Goal: Task Accomplishment & Management: Manage account settings

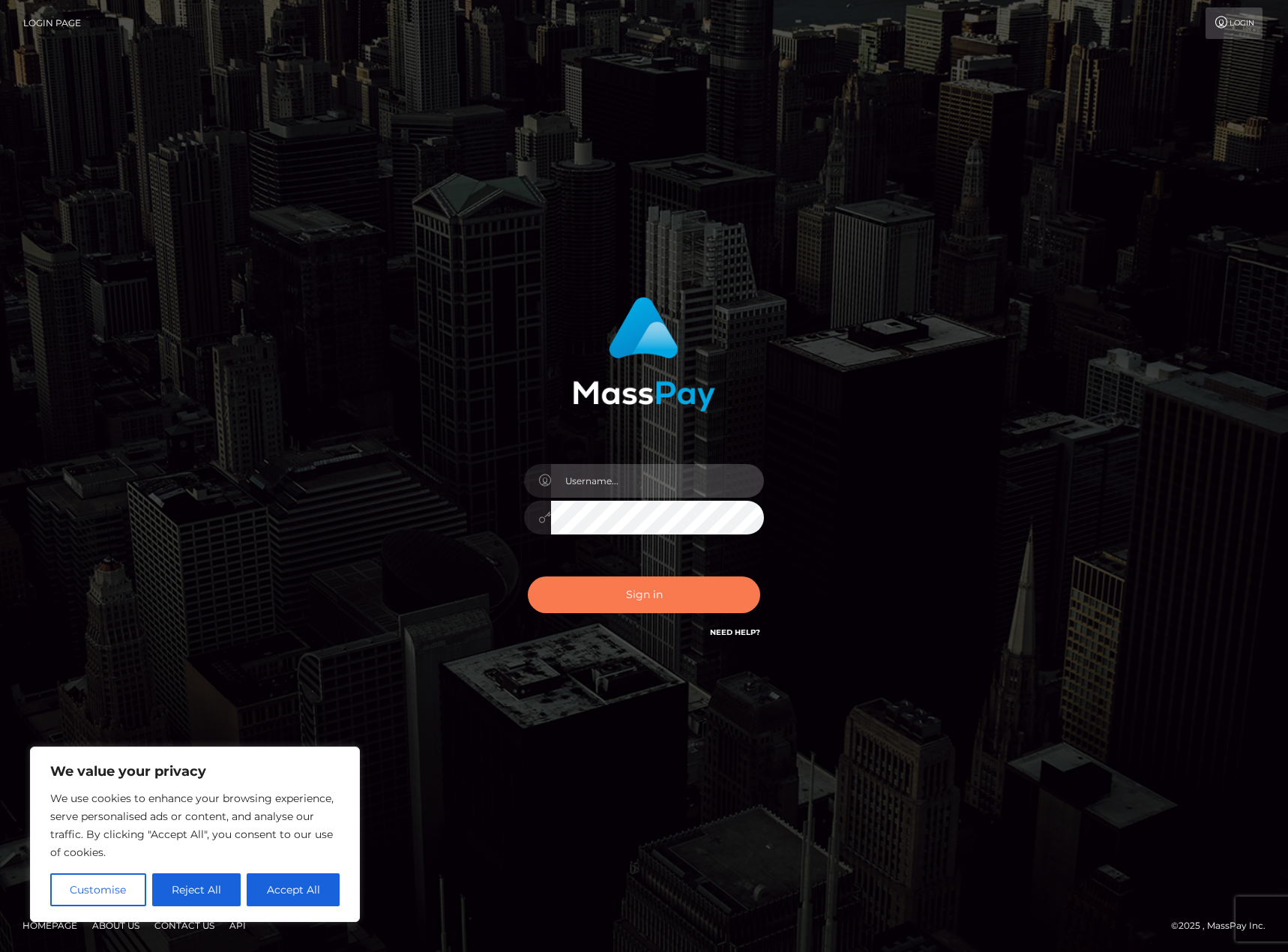
type input "Shany.Luminary"
click at [627, 601] on button "Sign in" at bounding box center [644, 595] width 232 height 37
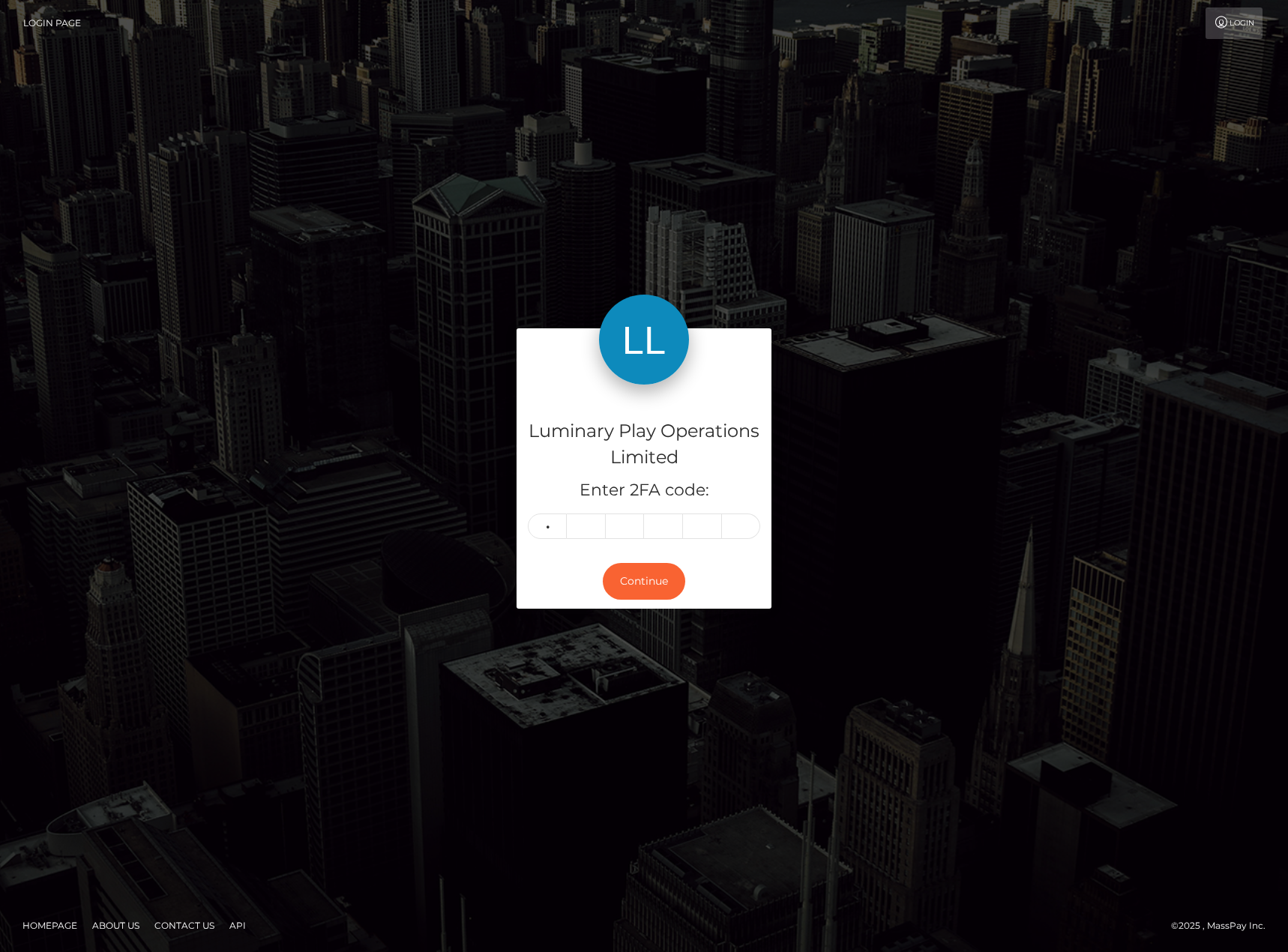
type input "4"
type input "5"
type input "2"
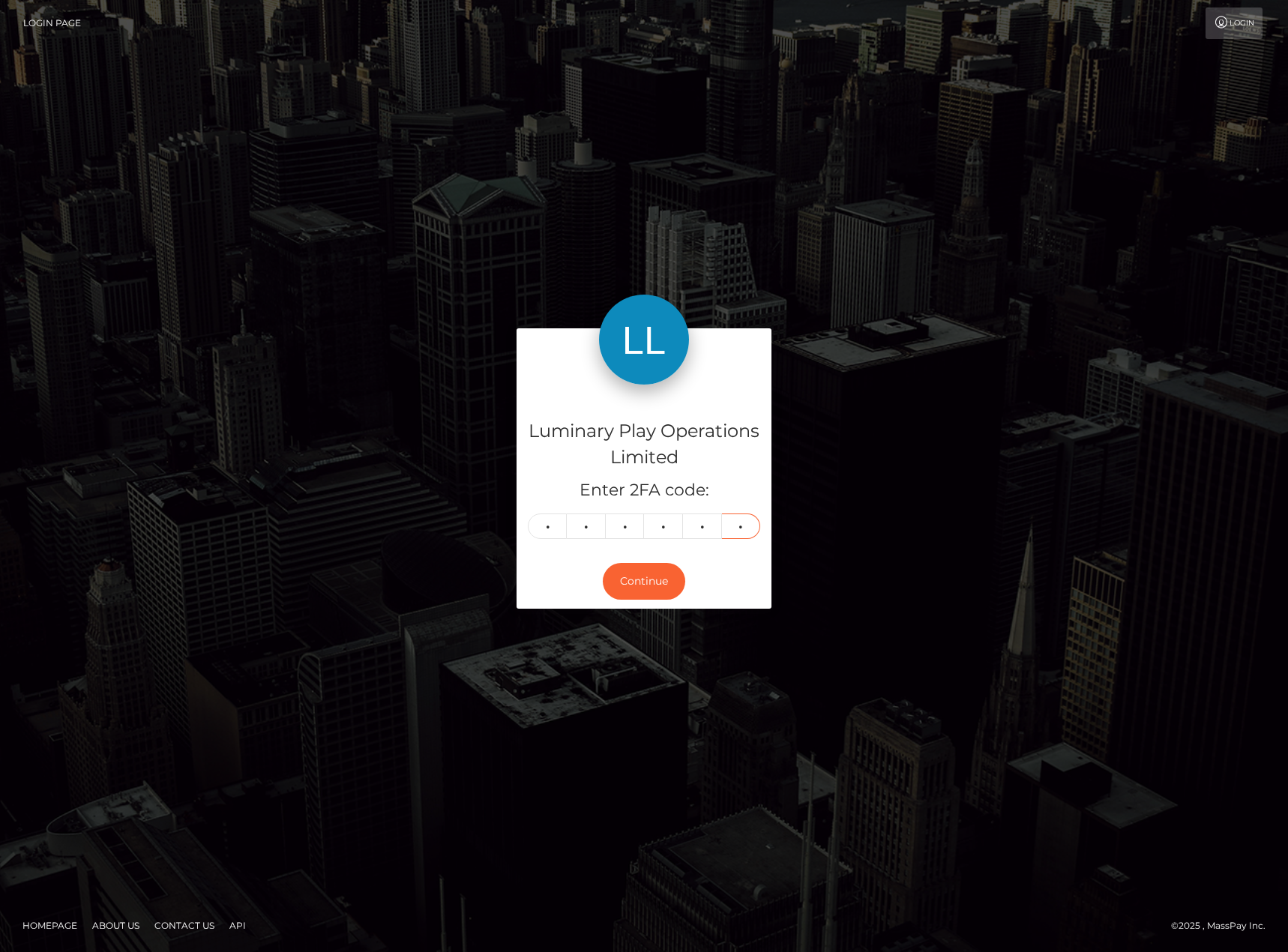
type input "6"
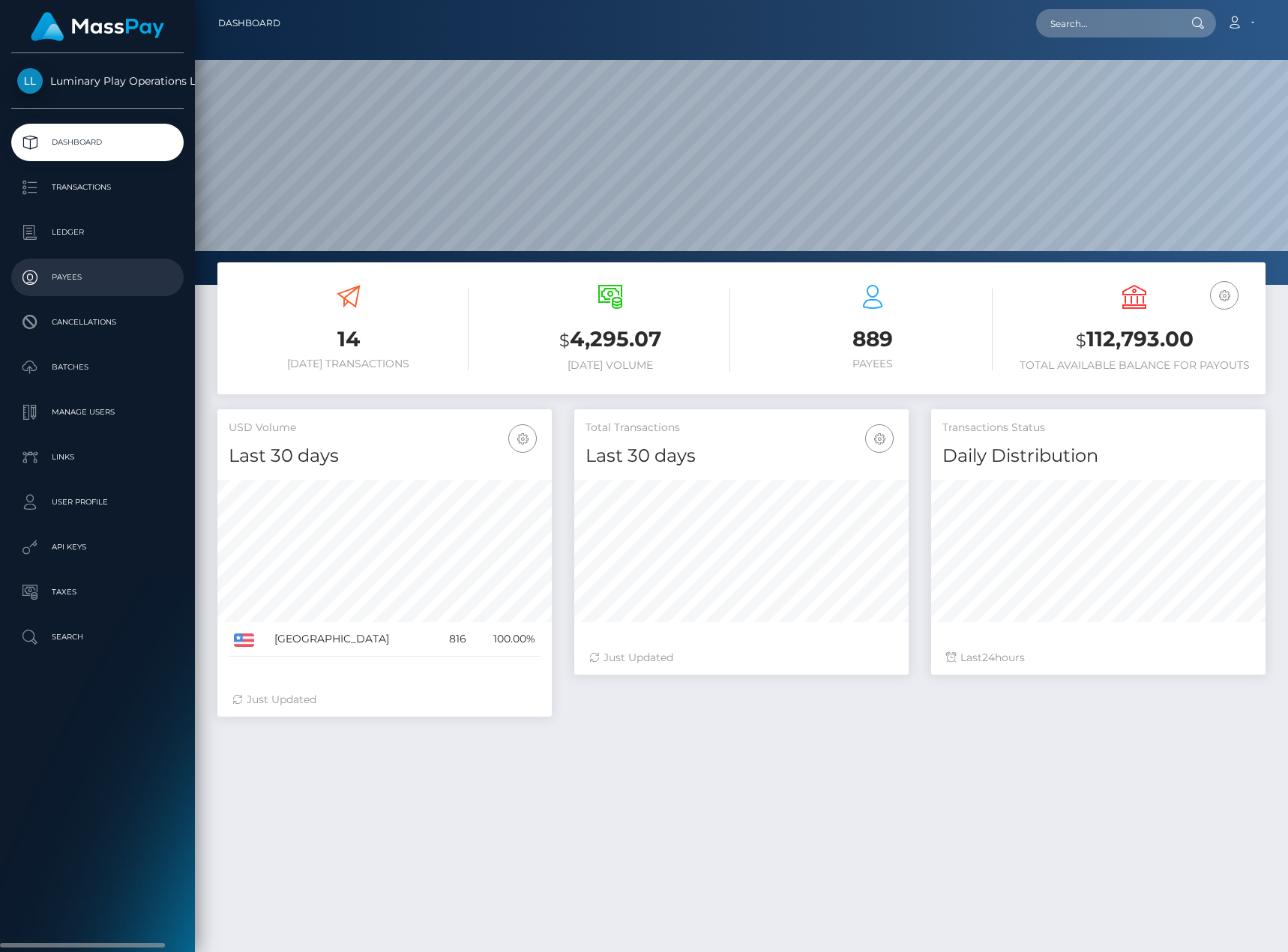
scroll to position [266, 335]
click at [63, 242] on p "Ledger" at bounding box center [97, 232] width 160 height 23
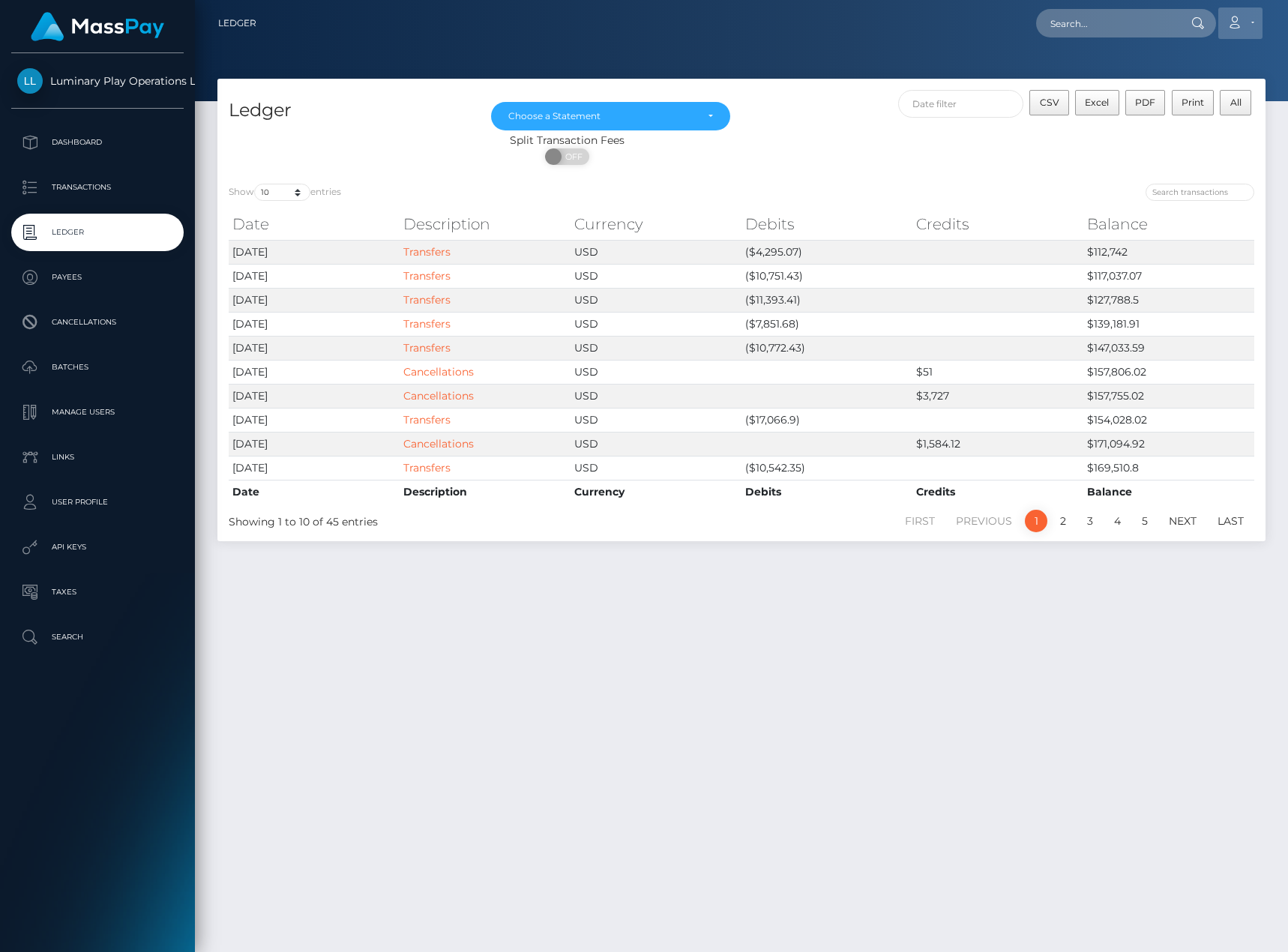
click at [1250, 17] on link "Account" at bounding box center [1240, 23] width 44 height 32
click at [1216, 87] on link "Logout" at bounding box center [1205, 96] width 120 height 28
